Goal: Task Accomplishment & Management: Complete application form

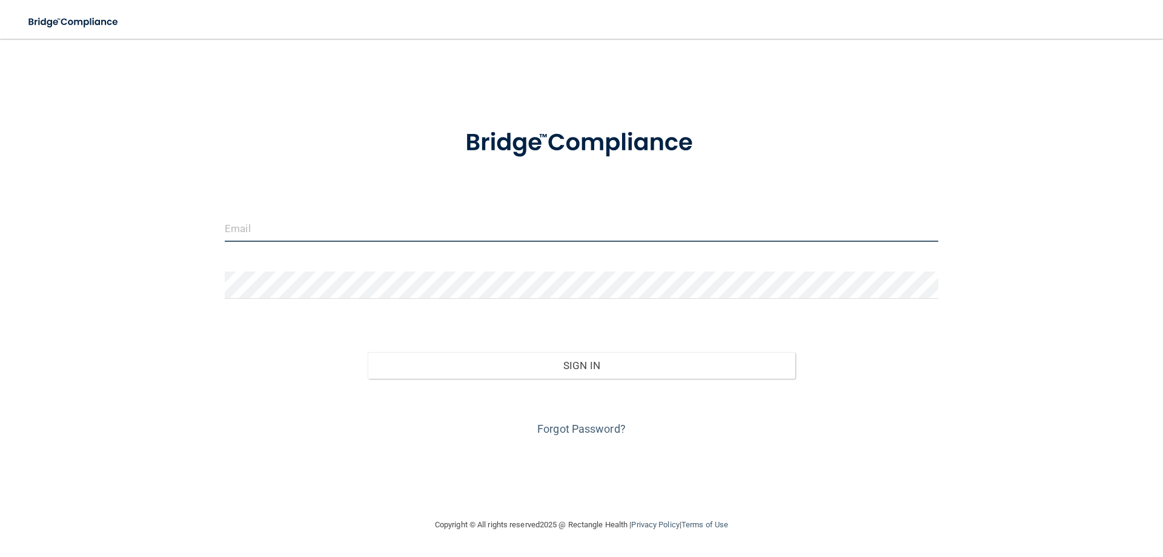
click at [247, 225] on input "email" at bounding box center [582, 227] width 714 height 27
type input "[PERSON_NAME][EMAIL_ADDRESS][DOMAIN_NAME]"
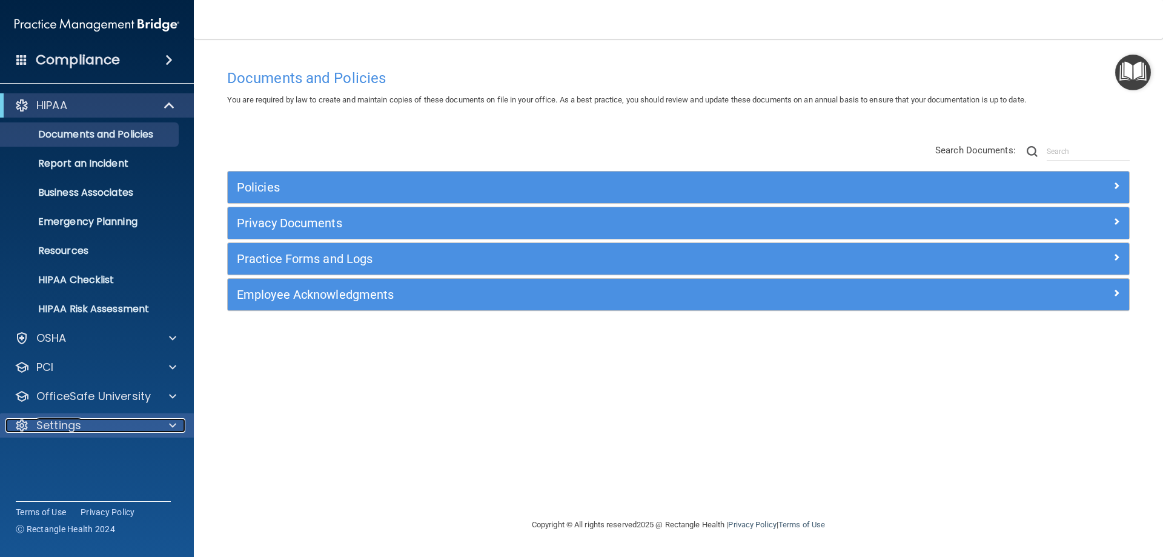
click at [98, 429] on div "Settings" at bounding box center [80, 425] width 150 height 15
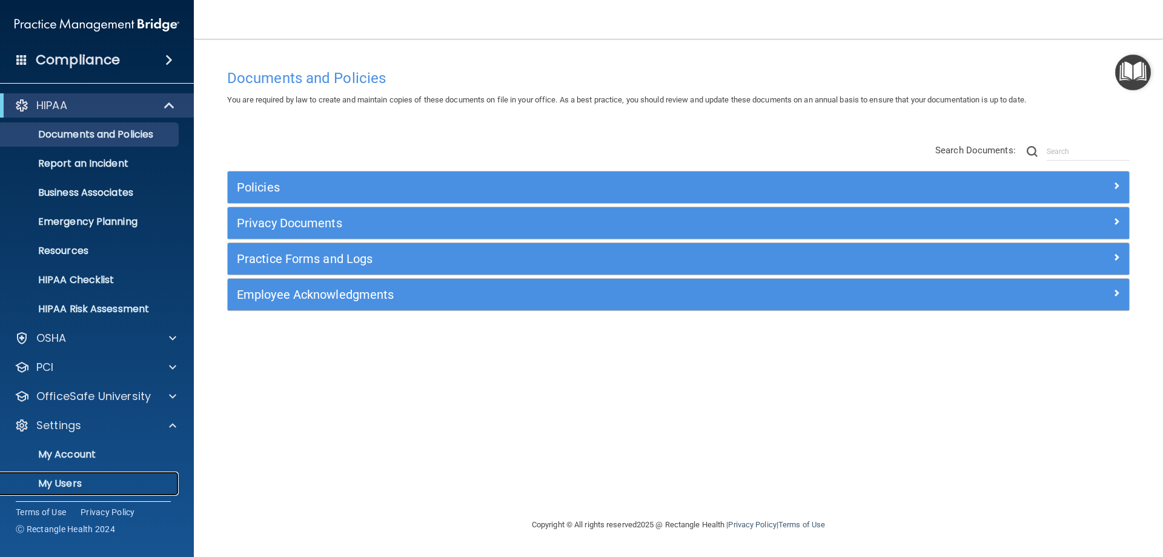
click at [72, 479] on p "My Users" at bounding box center [90, 483] width 165 height 12
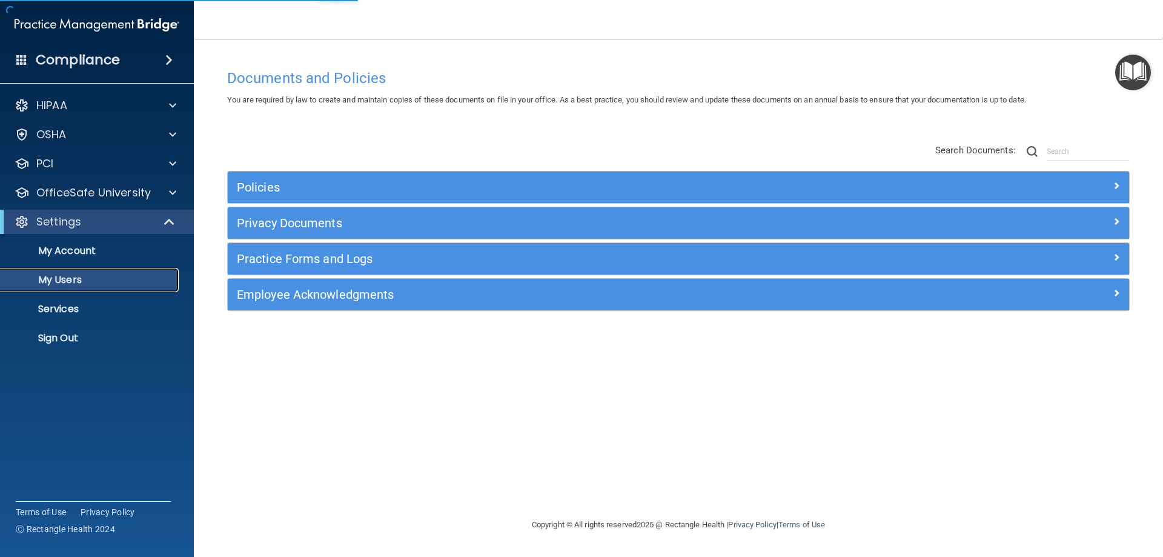
click at [73, 281] on p "My Users" at bounding box center [90, 280] width 165 height 12
select select "20"
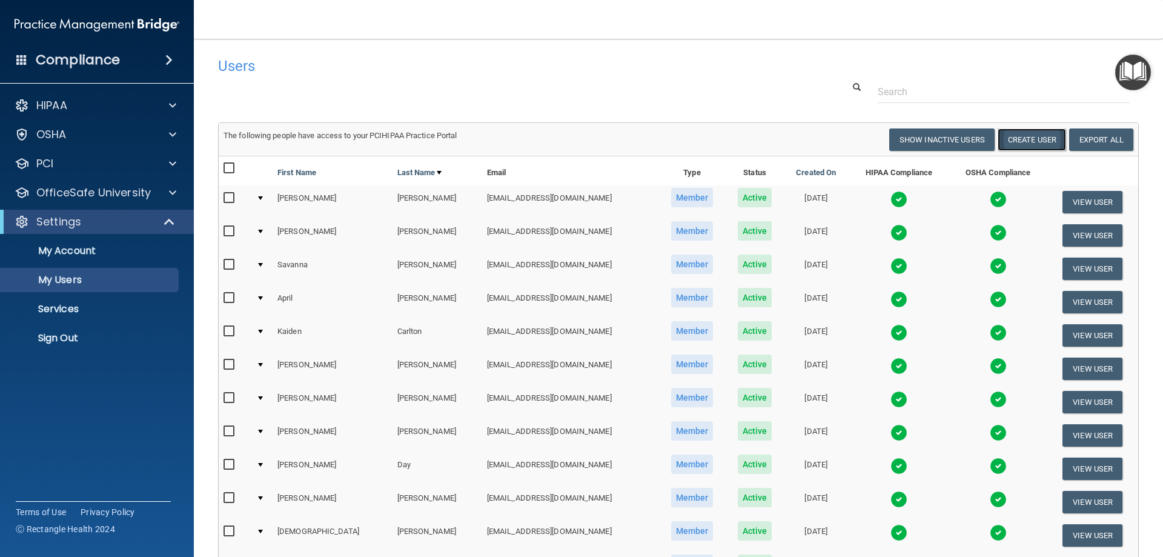
click at [1041, 136] on button "Create User" at bounding box center [1032, 139] width 68 height 22
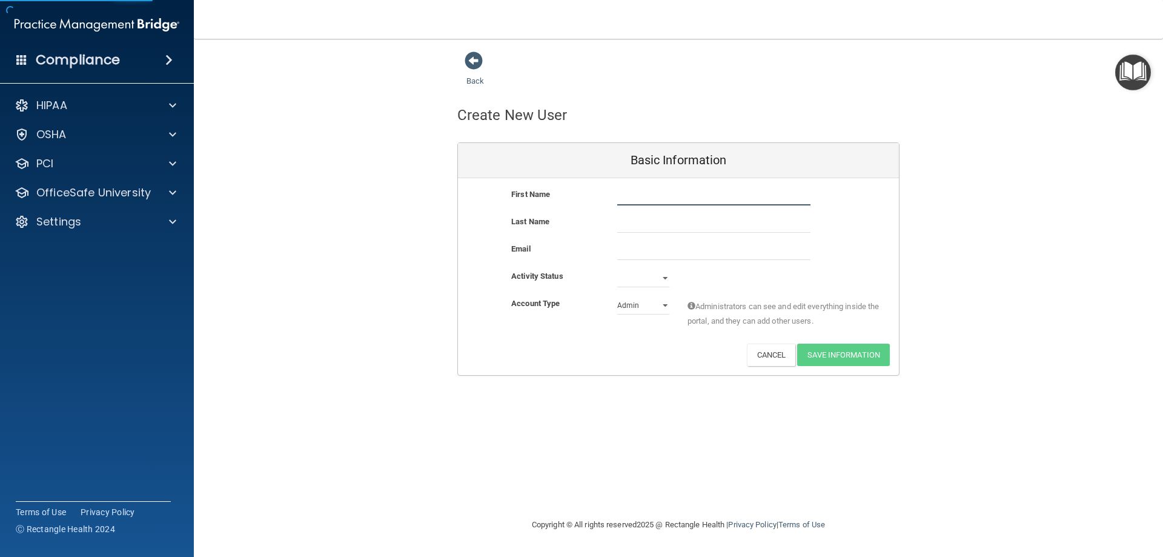
click at [669, 196] on input "text" at bounding box center [713, 196] width 193 height 18
type input "[PERSON_NAME]"
type input "Keymer"
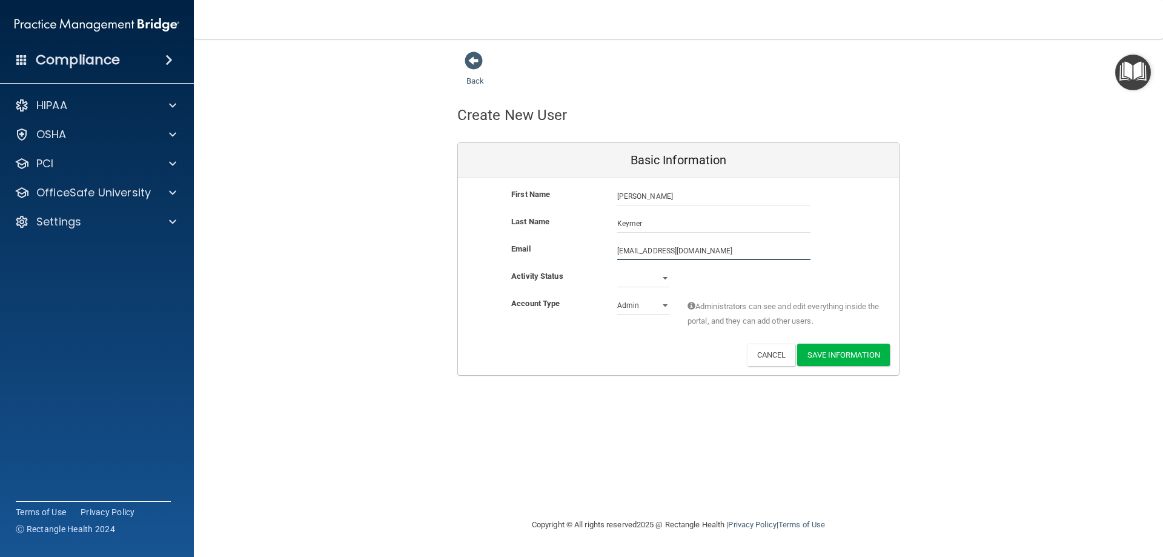
type input "[EMAIL_ADDRESS][DOMAIN_NAME]"
click at [668, 274] on select "Active Inactive" at bounding box center [643, 280] width 52 height 18
select select "active"
click at [617, 269] on select "Active Inactive" at bounding box center [643, 278] width 52 height 18
click at [658, 307] on select "Admin Member" at bounding box center [643, 305] width 52 height 18
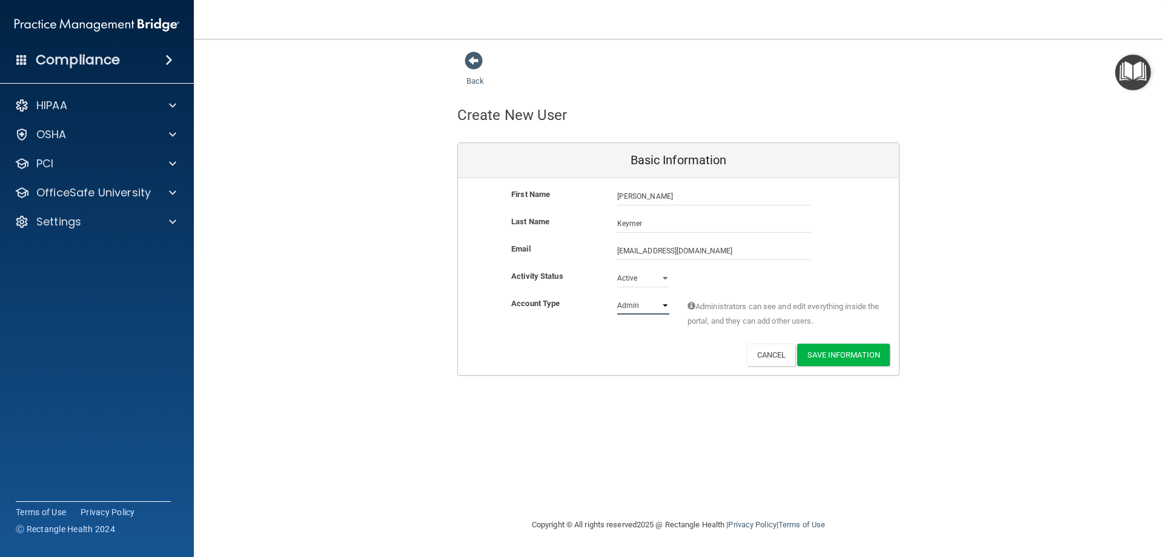
select select "practice_member"
click at [617, 296] on select "Admin Member" at bounding box center [643, 305] width 52 height 18
click at [848, 364] on button "Save Information" at bounding box center [843, 354] width 93 height 22
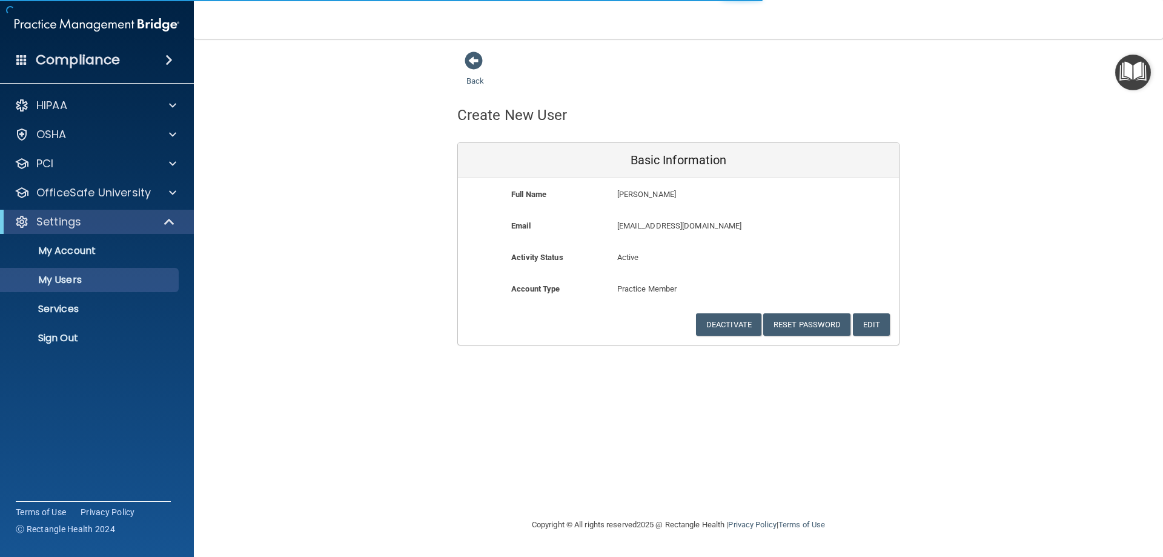
select select "20"
